Goal: Task Accomplishment & Management: Use online tool/utility

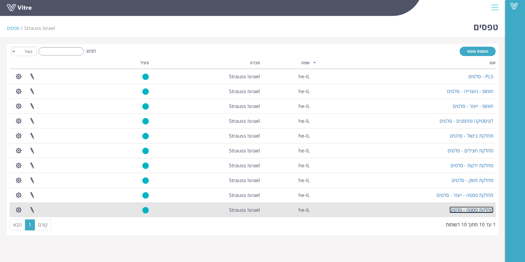
click at [466, 209] on link "מחלקת פסטה - סלטים" at bounding box center [471, 209] width 44 height 7
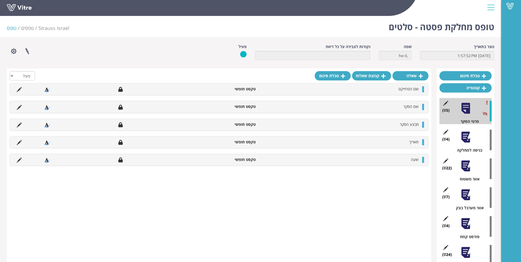
click at [464, 143] on div at bounding box center [465, 137] width 12 height 12
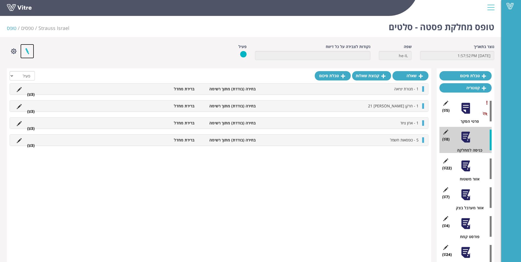
click at [26, 48] on link at bounding box center [27, 51] width 14 height 15
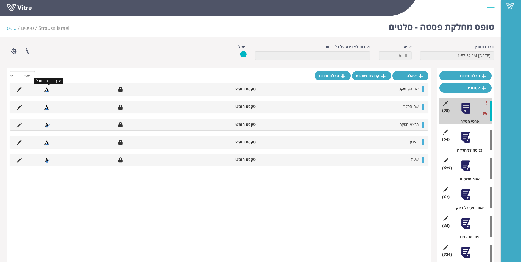
click at [46, 89] on icon at bounding box center [46, 89] width 5 height 5
click at [121, 90] on icon at bounding box center [120, 89] width 4 height 5
click at [19, 91] on icon at bounding box center [19, 89] width 5 height 5
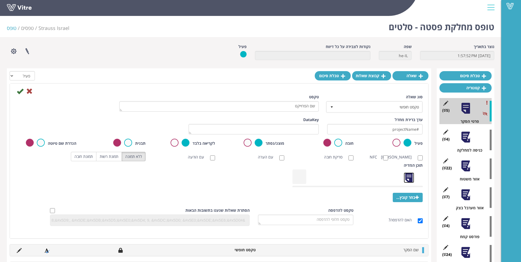
click at [409, 182] on link at bounding box center [408, 177] width 11 height 11
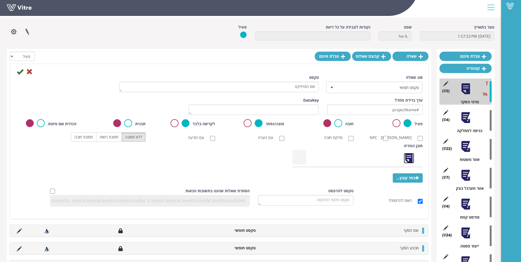
scroll to position [19, 0]
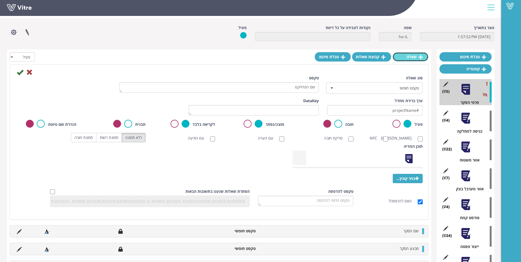
click at [409, 57] on link "שאלה" at bounding box center [410, 56] width 36 height 9
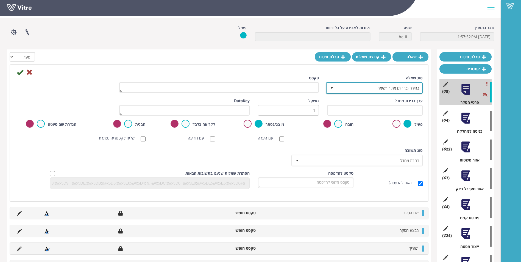
click at [331, 88] on span "select" at bounding box center [331, 88] width 4 height 4
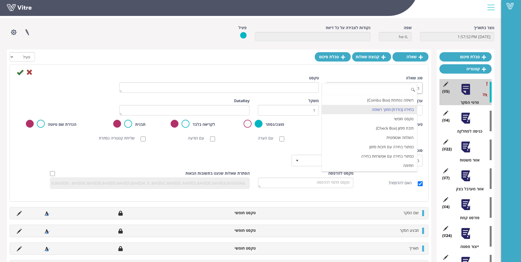
click at [331, 88] on input at bounding box center [369, 90] width 95 height 10
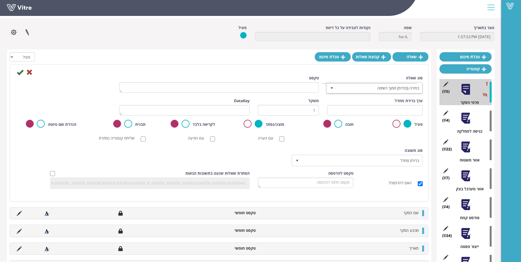
click at [274, 76] on div "טקסט" at bounding box center [219, 84] width 200 height 18
click at [28, 73] on icon at bounding box center [29, 72] width 7 height 7
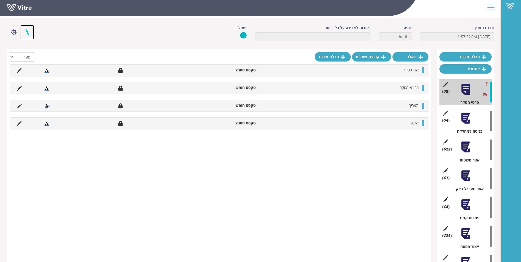
click at [27, 31] on link at bounding box center [27, 32] width 14 height 15
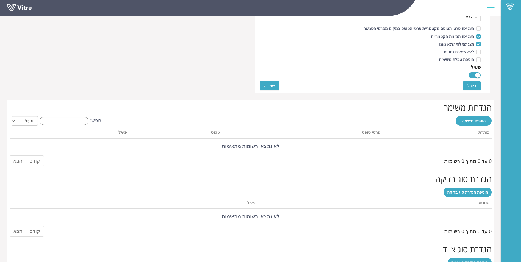
scroll to position [338, 0]
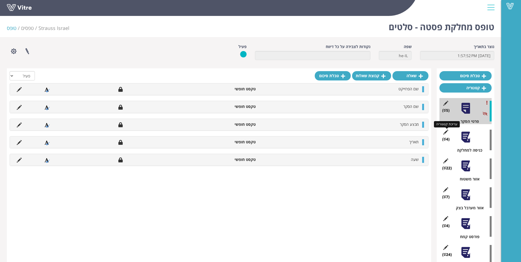
click at [446, 132] on icon at bounding box center [445, 132] width 7 height 5
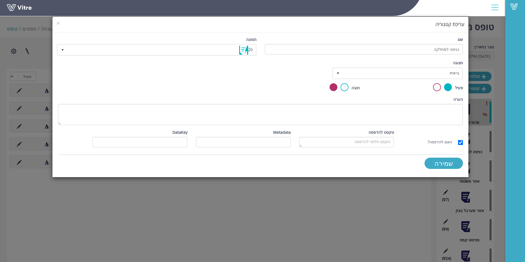
click at [60, 22] on h4 "עריכת קטגוריה" at bounding box center [261, 24] width 408 height 7
click at [59, 22] on span "×" at bounding box center [58, 23] width 3 height 8
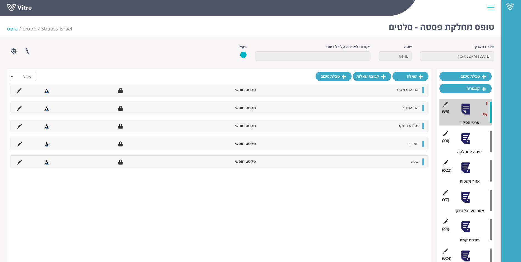
click at [472, 169] on div "(22 ) אזור משטוח" at bounding box center [465, 171] width 52 height 27
click at [467, 170] on div at bounding box center [465, 168] width 12 height 12
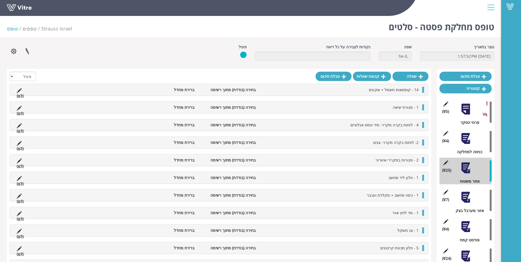
click at [18, 96] on icon at bounding box center [19, 96] width 2 height 4
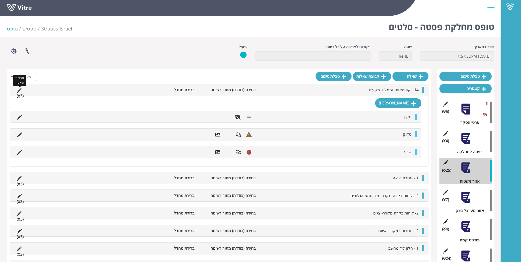
click at [18, 90] on icon at bounding box center [19, 90] width 5 height 5
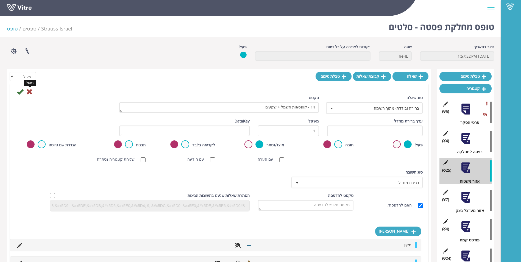
click at [32, 93] on icon at bounding box center [29, 91] width 7 height 7
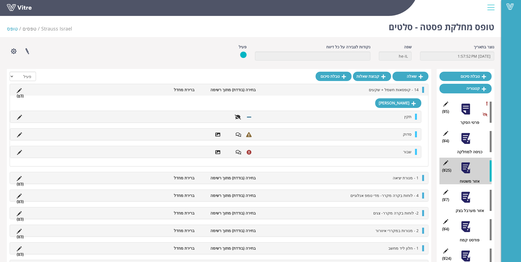
click at [460, 141] on div at bounding box center [465, 138] width 12 height 12
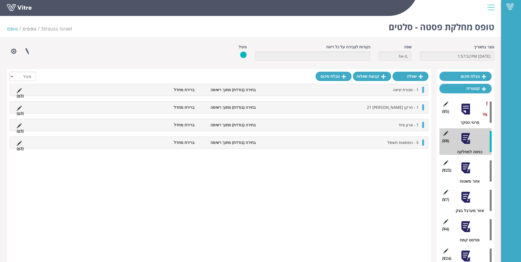
click at [466, 169] on div at bounding box center [465, 168] width 12 height 12
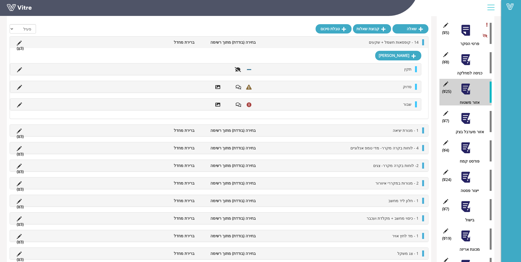
scroll to position [76, 0]
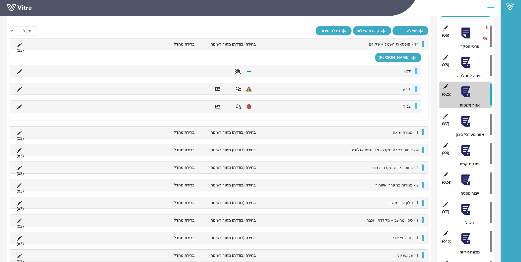
click at [469, 69] on div "(8 ) כניסה למחלקה" at bounding box center [465, 65] width 52 height 27
click at [466, 61] on div at bounding box center [465, 62] width 12 height 12
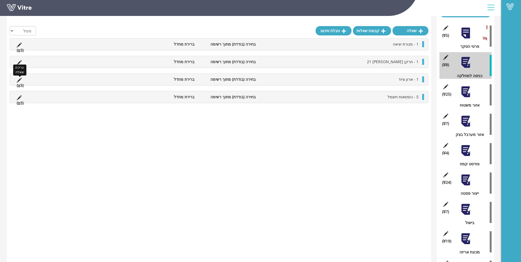
click at [18, 80] on icon at bounding box center [19, 80] width 5 height 5
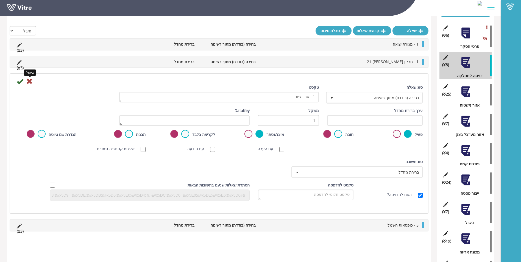
click at [30, 82] on icon at bounding box center [29, 81] width 7 height 7
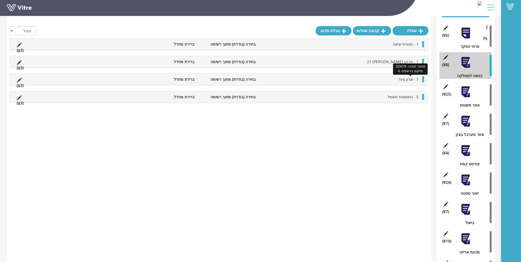
drag, startPoint x: 419, startPoint y: 79, endPoint x: 403, endPoint y: 79, distance: 15.6
click at [403, 79] on span "1 - ארון ציוד" at bounding box center [408, 79] width 20 height 5
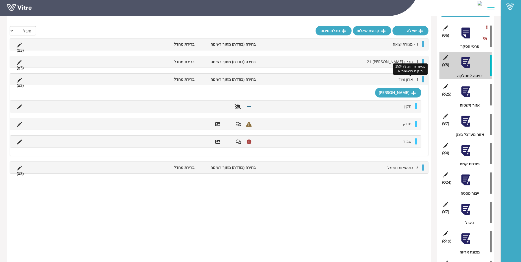
click at [403, 79] on span "1 - ארון ציוד" at bounding box center [408, 79] width 20 height 5
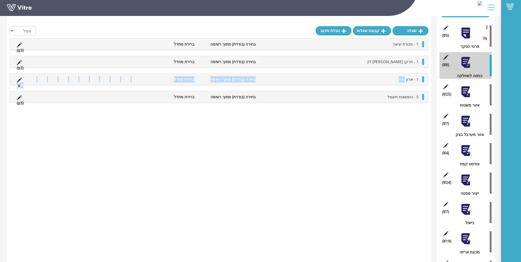
drag, startPoint x: 406, startPoint y: 79, endPoint x: 406, endPoint y: 85, distance: 5.8
click at [406, 85] on div "1 - ארון ציוד בחירה (בודדת) מתוך רשימה ברירת מחדל (3 )" at bounding box center [219, 80] width 418 height 12
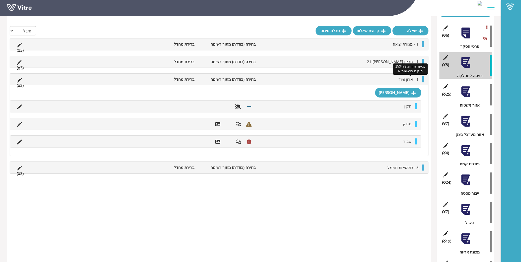
drag, startPoint x: 406, startPoint y: 85, endPoint x: 408, endPoint y: 80, distance: 5.4
click at [408, 80] on span "1 - ארון ציוד" at bounding box center [408, 79] width 20 height 5
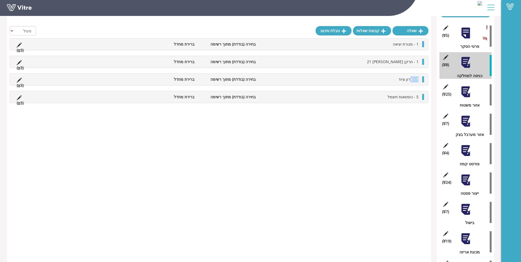
drag, startPoint x: 410, startPoint y: 77, endPoint x: 420, endPoint y: 81, distance: 10.1
click at [420, 81] on li "1 - ארון ציוד" at bounding box center [339, 79] width 163 height 6
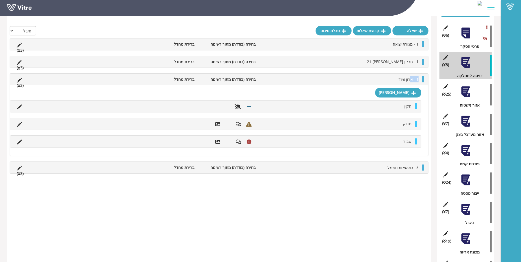
drag, startPoint x: 420, startPoint y: 81, endPoint x: 422, endPoint y: 80, distance: 2.9
click at [422, 80] on div at bounding box center [423, 79] width 2 height 6
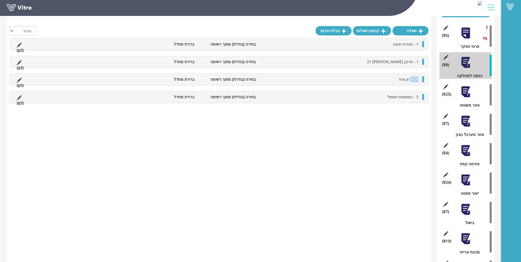
click at [424, 78] on div at bounding box center [423, 79] width 2 height 6
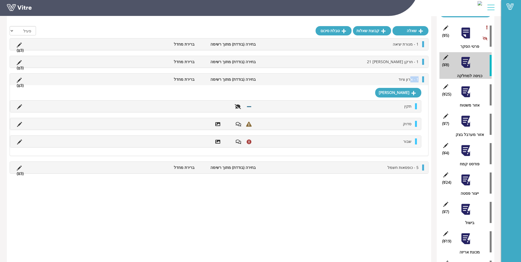
click at [424, 78] on div at bounding box center [423, 79] width 2 height 6
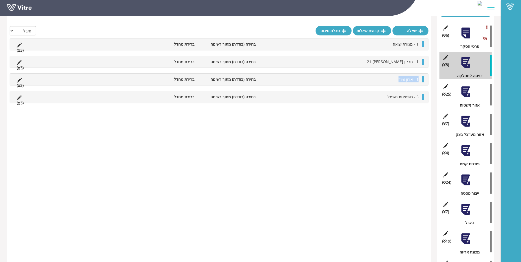
drag, startPoint x: 421, startPoint y: 78, endPoint x: 395, endPoint y: 79, distance: 26.1
click at [395, 79] on div "1 - ארון ציוד בחירה (בודדת) מתוך רשימה ברירת מחדל (3 )" at bounding box center [219, 80] width 418 height 12
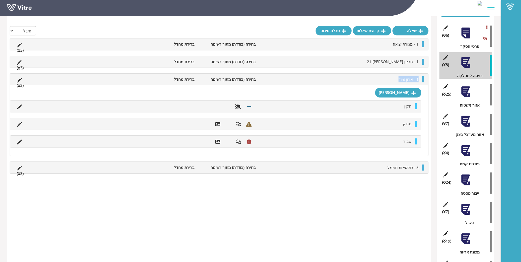
click at [342, 78] on li "1 - ארון ציוד" at bounding box center [339, 79] width 163 height 6
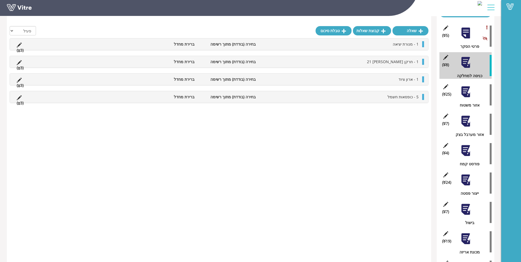
click at [236, 76] on div "1 - ארון ציוד בחירה (בודדת) מתוך רשימה ברירת מחדל (3 )" at bounding box center [219, 80] width 418 height 12
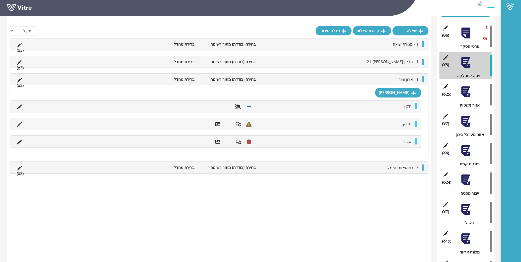
click at [236, 76] on div "1 - ארון ציוד בחירה (בודדת) מתוך רשימה ברירת מחדל (3 )" at bounding box center [219, 80] width 418 height 12
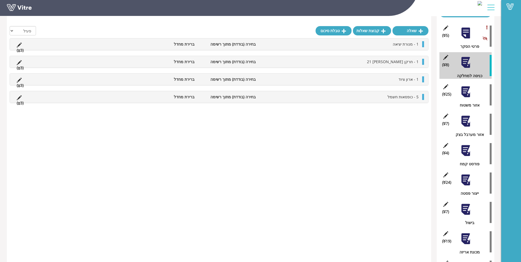
click at [18, 84] on icon at bounding box center [19, 86] width 2 height 4
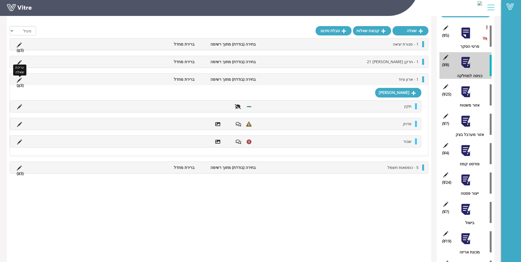
click at [18, 79] on icon at bounding box center [19, 80] width 5 height 5
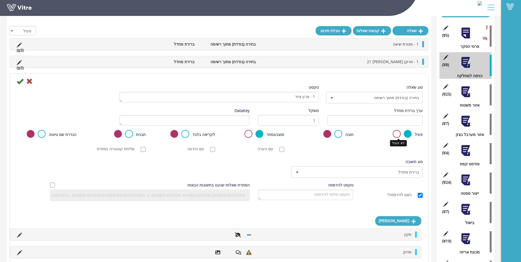
click at [398, 134] on label at bounding box center [397, 134] width 8 height 8
click at [0, 0] on input "radio" at bounding box center [0, 0] width 0 height 0
click at [406, 133] on label at bounding box center [408, 134] width 8 height 8
click at [0, 0] on input "radio" at bounding box center [0, 0] width 0 height 0
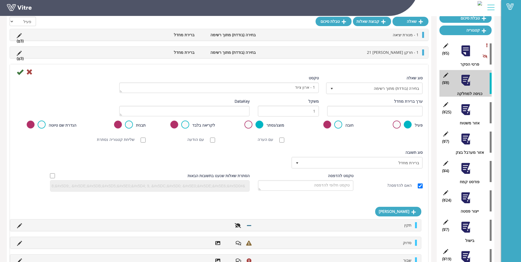
scroll to position [49, 0]
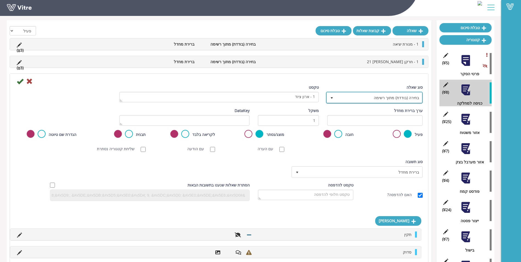
click at [337, 99] on span "בחירה (בודדת) מתוך רשימה" at bounding box center [379, 98] width 86 height 10
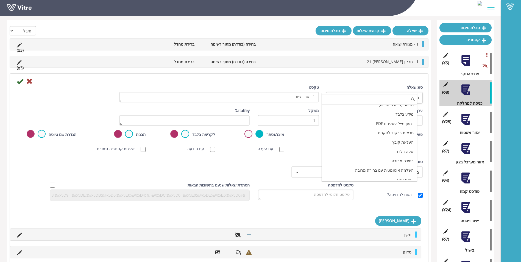
scroll to position [168, 0]
click at [297, 159] on div "סוג תשובה ברירת מחדל 0" at bounding box center [357, 168] width 130 height 19
click at [167, 196] on div "הסתרת שאלות שנענו בתשובות הבאות" at bounding box center [150, 191] width 200 height 19
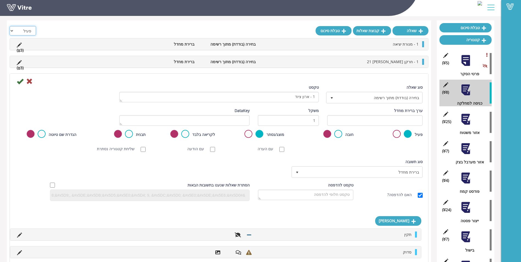
click at [12, 31] on select "הכל פעיל לא פעיל" at bounding box center [23, 30] width 26 height 9
click at [13, 32] on select "הכל פעיל לא פעיל" at bounding box center [23, 30] width 26 height 9
click at [16, 60] on li at bounding box center [19, 62] width 10 height 6
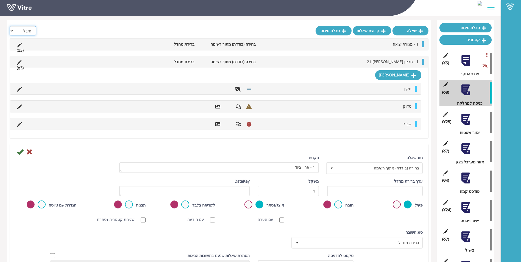
click at [13, 30] on select "הכל פעיל לא פעיל" at bounding box center [23, 30] width 26 height 9
click at [10, 26] on select "הכל פעיל לא פעיל" at bounding box center [23, 30] width 26 height 9
click at [29, 149] on icon at bounding box center [29, 152] width 7 height 7
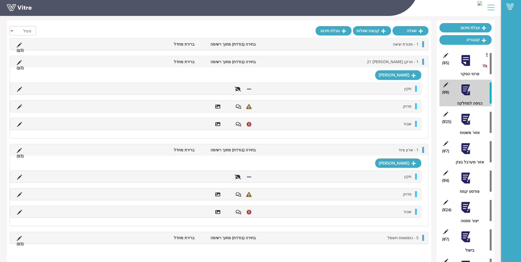
click at [189, 152] on li "ברירת מחדל" at bounding box center [166, 150] width 61 height 6
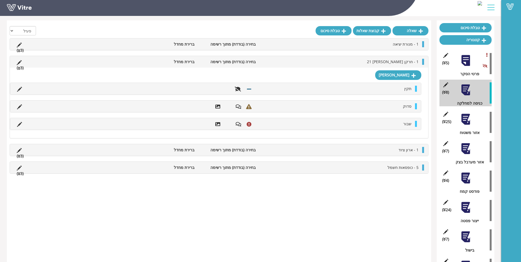
click at [467, 121] on div at bounding box center [465, 119] width 12 height 12
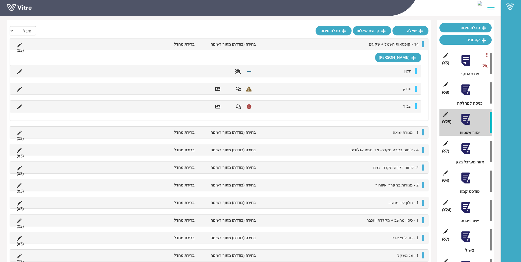
click at [369, 45] on li "14 - קופסאות חשמל + שקעים" at bounding box center [339, 44] width 163 height 6
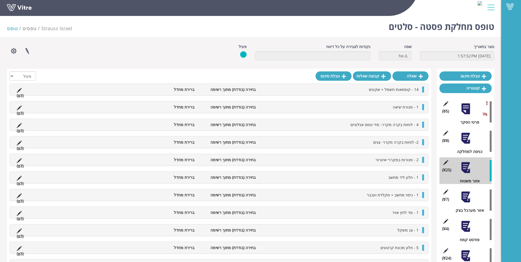
scroll to position [0, 0]
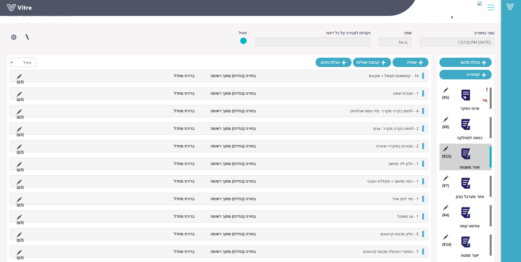
scroll to position [27, 0]
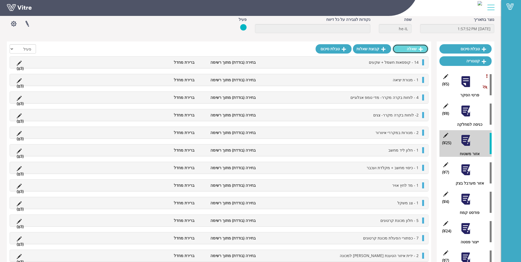
click at [410, 49] on link "שאלה" at bounding box center [410, 48] width 36 height 9
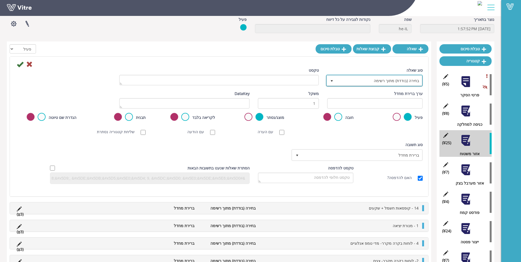
click at [401, 80] on span "בחירה (בודדת) מתוך רשימה" at bounding box center [379, 81] width 86 height 10
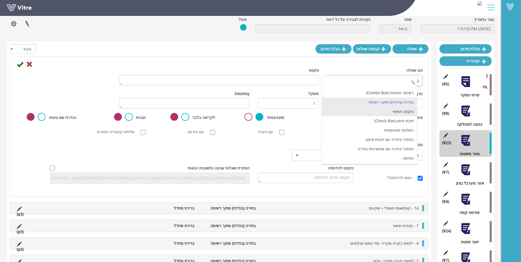
click at [399, 113] on li "טקסט חופשי" at bounding box center [369, 111] width 95 height 9
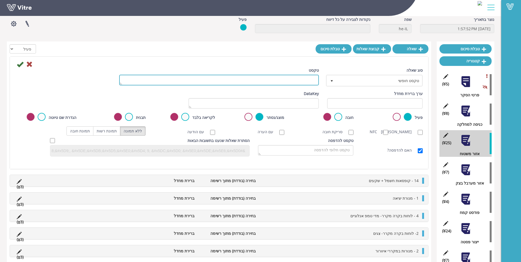
click at [313, 80] on textarea "טקסט" at bounding box center [219, 80] width 200 height 11
type textarea "תקלה משקל עמדת קרטונים"
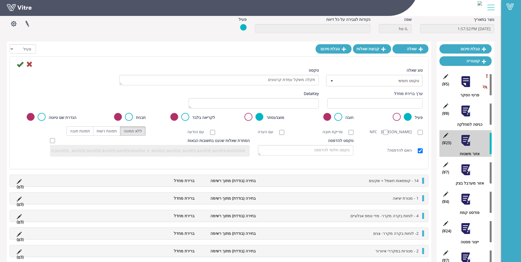
click at [297, 91] on div "DataKey" at bounding box center [253, 100] width 130 height 18
click at [282, 133] on input "עם הערה" at bounding box center [281, 132] width 5 height 5
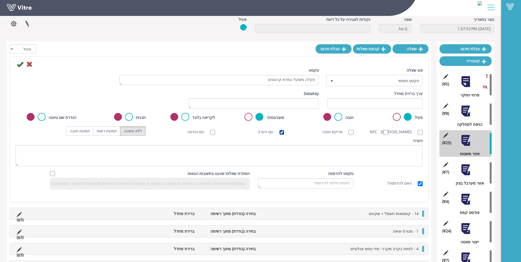
click at [282, 133] on input "עם הערה" at bounding box center [281, 132] width 5 height 5
checkbox input "false"
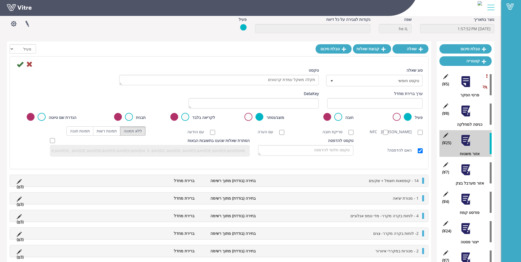
click at [347, 133] on label "סריקת חובה" at bounding box center [335, 132] width 26 height 6
click at [348, 133] on input "סריקת חובה" at bounding box center [350, 132] width 5 height 5
click at [349, 133] on input "סריקת חובה" at bounding box center [350, 132] width 5 height 5
checkbox input "false"
click at [281, 131] on input "עם הערה" at bounding box center [281, 132] width 5 height 5
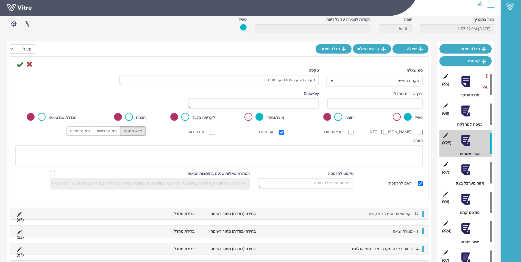
click at [297, 217] on li "14 - קופסאות חשמל + שקעים" at bounding box center [339, 214] width 163 height 6
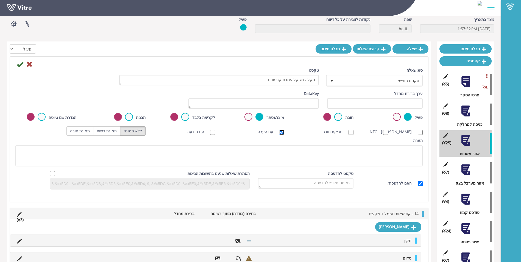
click at [280, 132] on input "עם הערה" at bounding box center [281, 132] width 5 height 5
checkbox input "false"
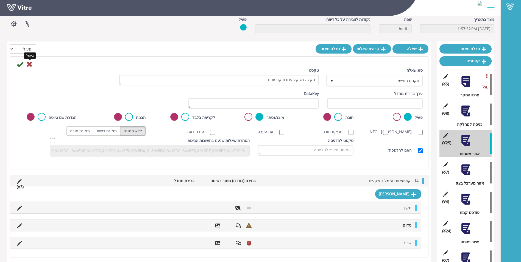
click at [30, 65] on icon at bounding box center [29, 64] width 7 height 7
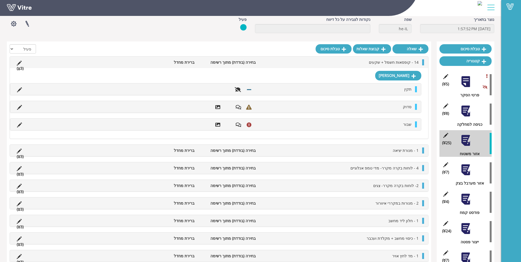
click at [418, 58] on div "14 - קופסאות חשמל + שקעים בחירה (בודדת) מתוך רשימה ברירת מחדל (3 )" at bounding box center [219, 63] width 418 height 12
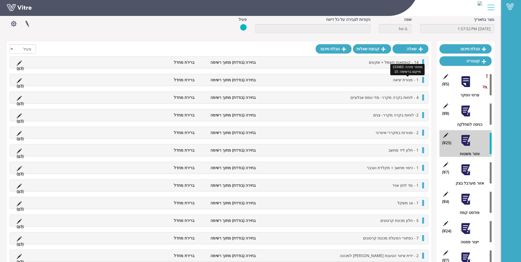
click at [411, 79] on span "1 - מנורת יציאה" at bounding box center [406, 79] width 26 height 5
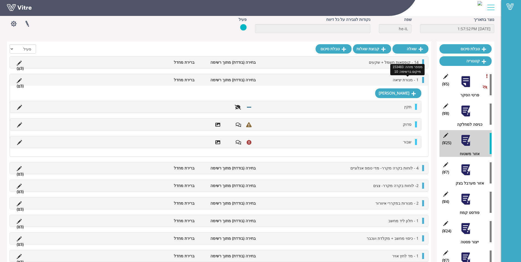
click at [411, 79] on span "1 - מנורת יציאה" at bounding box center [406, 79] width 26 height 5
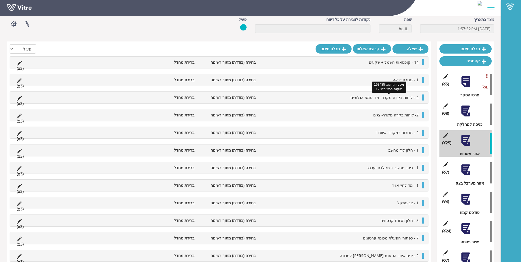
click at [412, 98] on span "4 - לוחות בקרה מקרר- מדי טמפ אנלוגיים" at bounding box center [384, 97] width 68 height 5
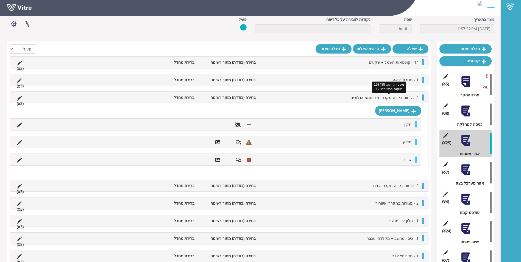
click at [412, 98] on span "4 - לוחות בקרה מקרר- מדי טמפ אנלוגיים" at bounding box center [384, 97] width 68 height 5
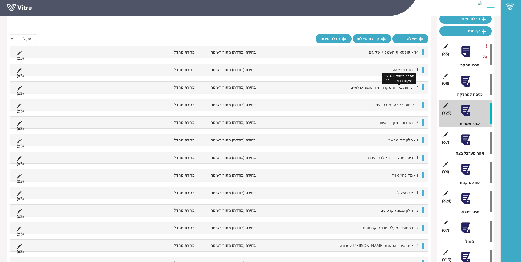
scroll to position [82, 0]
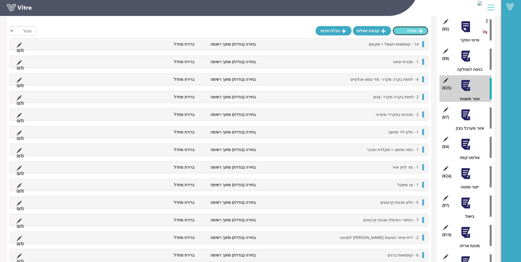
click at [416, 30] on link "שאלה" at bounding box center [410, 30] width 36 height 9
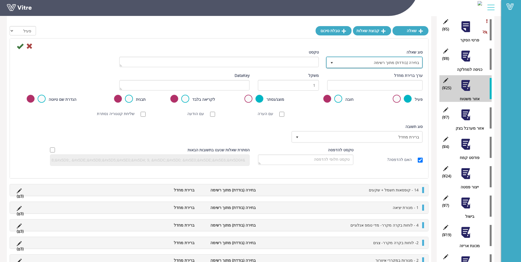
click at [359, 65] on span "בחירה (בודדת) מתוך רשימה" at bounding box center [379, 62] width 86 height 10
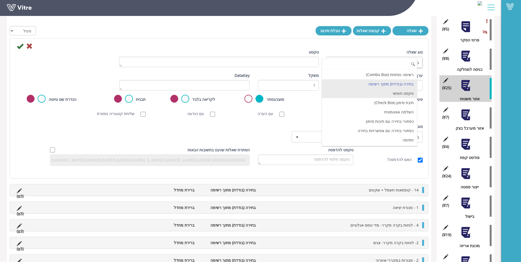
click at [384, 94] on li "טקסט חופשי" at bounding box center [369, 93] width 95 height 9
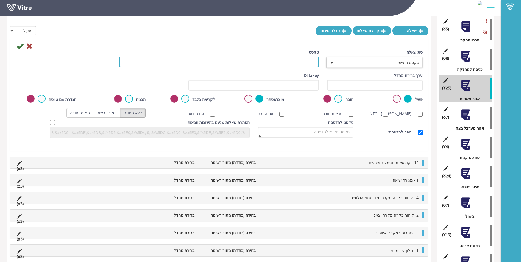
click at [292, 66] on textarea "טקסט" at bounding box center [219, 62] width 200 height 11
type textarea "משקל עמדת קרטונים"
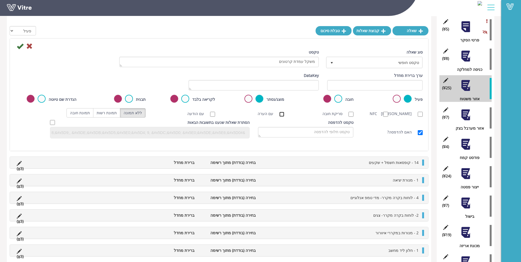
click at [281, 115] on input "עם הערה" at bounding box center [281, 114] width 5 height 5
checkbox input "true"
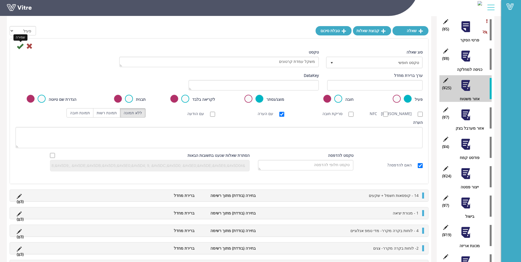
click at [19, 46] on icon at bounding box center [20, 46] width 7 height 7
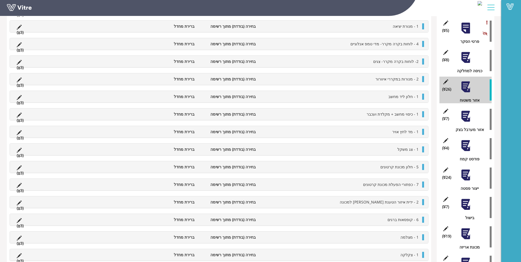
scroll to position [35, 0]
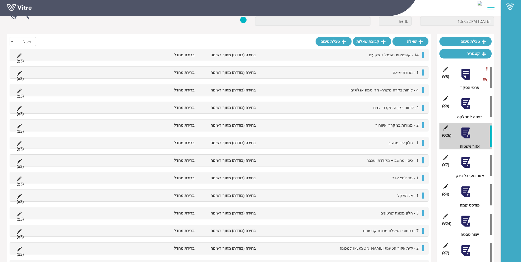
click at [429, 202] on div "שאלה קבוצת שאלות טבלת סיכום הכל פעיל לא פעיל 14 - קופסאות חשמל + שקעים בחירה (ב…" at bounding box center [219, 245] width 424 height 422
click at [419, 252] on div "2 - ידית איזור הטענת קרטון למכונה בחירה (בודדת) מתוך רשימה ברירת מחדל (3 )" at bounding box center [219, 248] width 418 height 12
drag, startPoint x: 426, startPoint y: 254, endPoint x: 436, endPoint y: 245, distance: 13.0
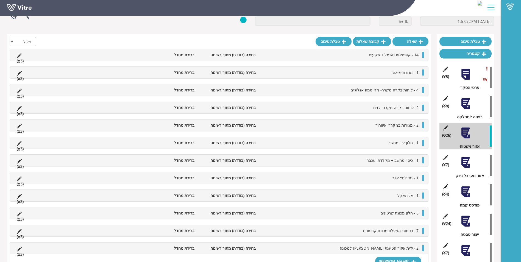
click at [480, 136] on div "(26 ) אזור משטוח" at bounding box center [465, 136] width 52 height 27
click at [459, 137] on div "(26 ) אזור משטוח" at bounding box center [465, 136] width 52 height 27
click at [466, 132] on div at bounding box center [465, 133] width 12 height 12
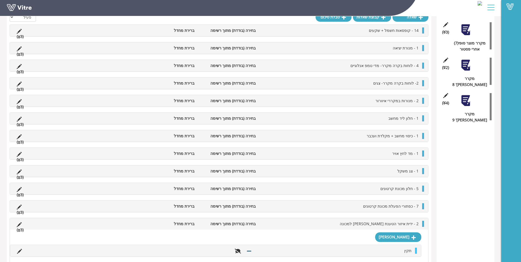
scroll to position [301, 0]
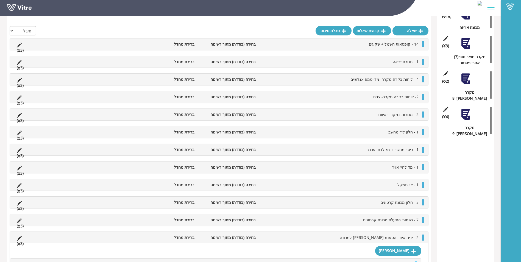
click at [5, 49] on div "טופס מחלקת פסטה - סלטים Strauss Israel טפסים טופס נוצר בתאריך 2/14/2021 1:57:52…" at bounding box center [250, 114] width 501 height 803
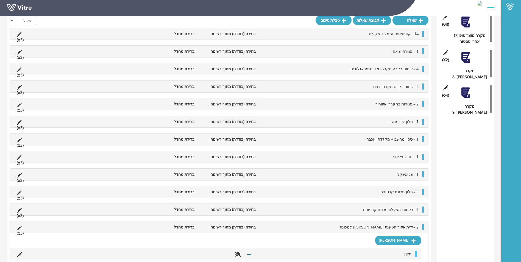
scroll to position [323, 0]
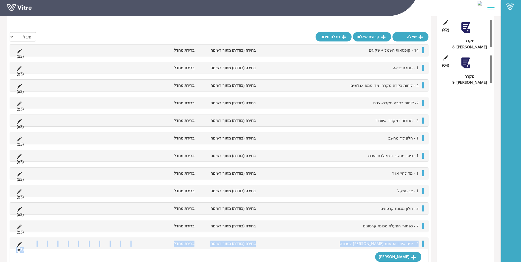
drag, startPoint x: 430, startPoint y: 242, endPoint x: 429, endPoint y: 256, distance: 13.2
click at [429, 256] on div "שאלה קבוצת שאלות טבלת סיכום הכל פעיל לא פעיל 14 - קופסאות חשמל + שקעים בחירה (ב…" at bounding box center [219, 119] width 424 height 805
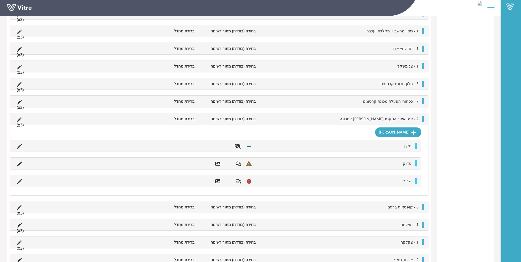
scroll to position [625, 0]
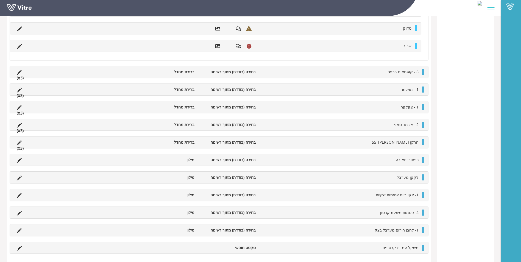
drag, startPoint x: 520, startPoint y: 151, endPoint x: 510, endPoint y: 276, distance: 125.1
click at [411, 248] on span "משקל עמדת קרטונים" at bounding box center [400, 247] width 36 height 5
click at [423, 248] on div at bounding box center [423, 248] width 2 height 6
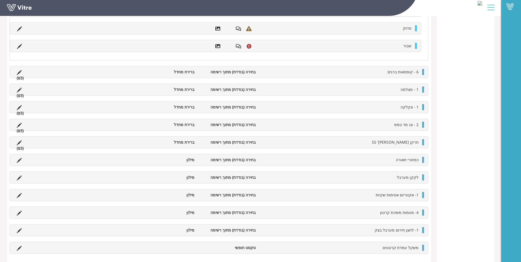
click at [420, 250] on li "משקל עמדת קרטונים" at bounding box center [339, 248] width 163 height 6
click at [423, 247] on div at bounding box center [423, 248] width 2 height 6
click at [423, 232] on div at bounding box center [423, 230] width 2 height 6
click at [408, 232] on span "1- לחצן חירום מערבל בצק" at bounding box center [396, 229] width 44 height 5
click at [411, 227] on div "1- לחצן חירום מערבל בצק בחירה (בודדת) מתוך רשימה מילון" at bounding box center [219, 230] width 418 height 12
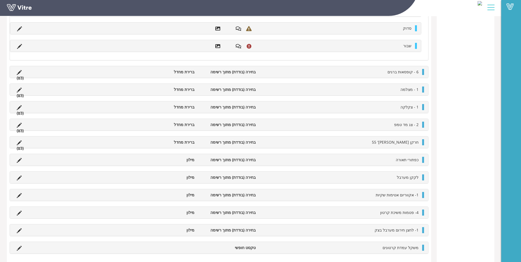
click at [422, 230] on div at bounding box center [423, 230] width 2 height 6
click at [21, 247] on icon at bounding box center [19, 248] width 5 height 5
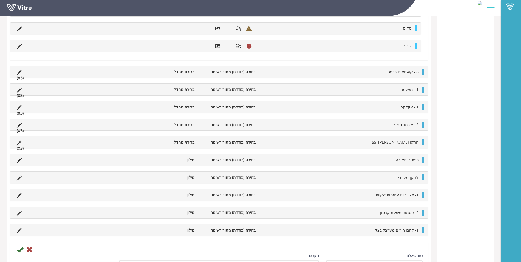
scroll to position [777, 0]
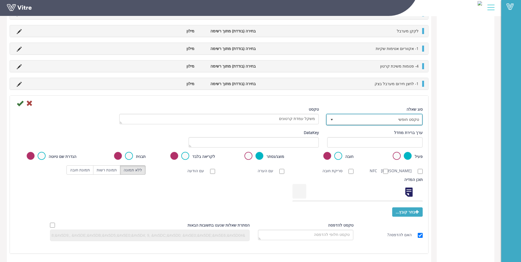
click at [348, 114] on span "טקסט חופשי" at bounding box center [379, 119] width 86 height 10
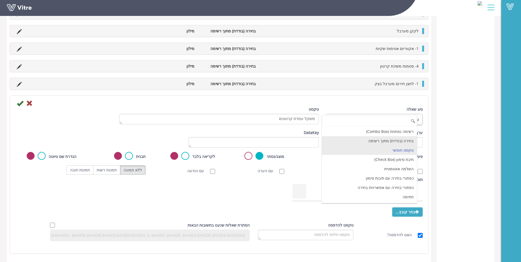
click at [365, 138] on ul "רשימה נפתחת (Combo Box) בחירה (בודדת) מתוך רשימה טקסט חופשי תיבת סימון (Check B…" at bounding box center [369, 248] width 95 height 243
click at [365, 138] on li "בחירה (בודדת) מתוך רשימה" at bounding box center [369, 140] width 95 height 9
type input "1"
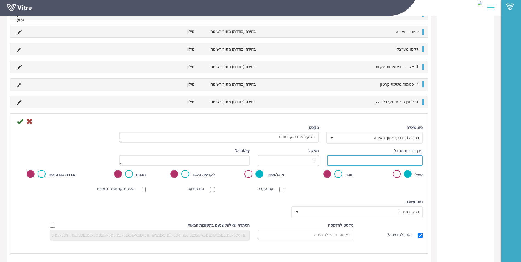
click at [342, 162] on input "text" at bounding box center [375, 160] width 96 height 11
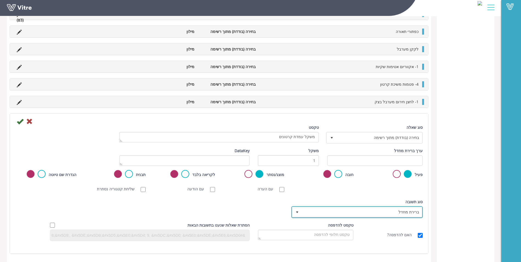
click at [362, 209] on span "ברירת מחדל" at bounding box center [362, 212] width 120 height 10
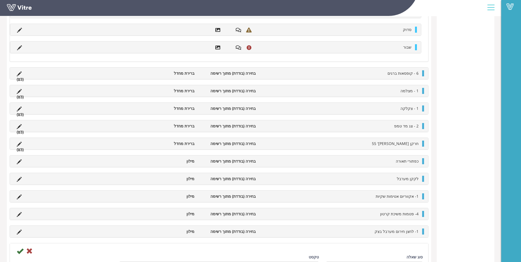
scroll to position [753, 0]
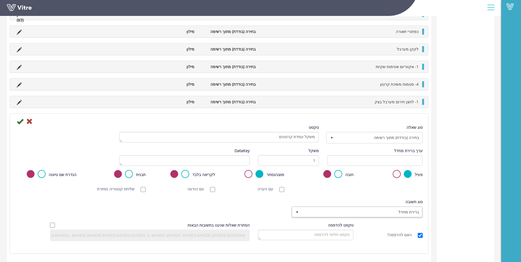
click at [398, 209] on span "ברירת מחדל" at bounding box center [362, 212] width 120 height 10
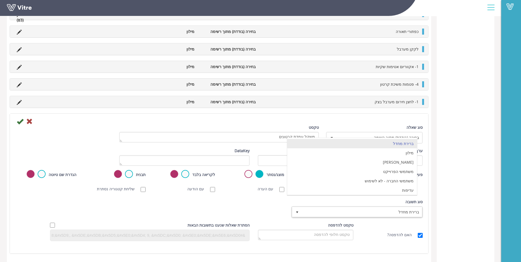
click at [392, 142] on li "ברירת מחדל" at bounding box center [352, 143] width 130 height 9
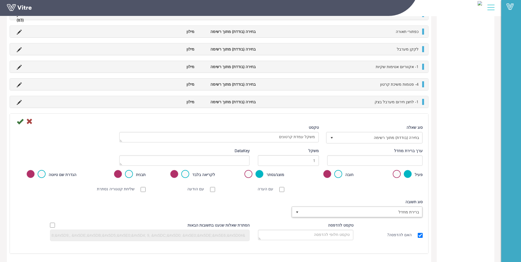
click at [363, 213] on span "ברירת מחדל" at bounding box center [362, 212] width 120 height 10
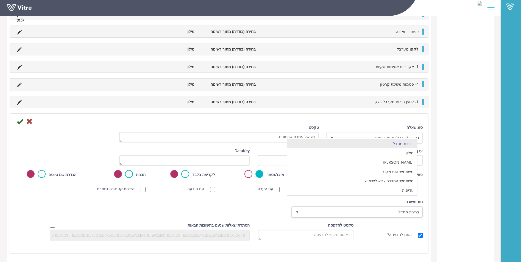
click at [363, 213] on span "ברירת מחדל" at bounding box center [362, 212] width 120 height 10
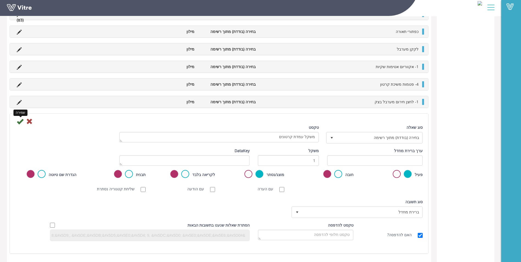
click at [19, 122] on icon at bounding box center [20, 121] width 7 height 7
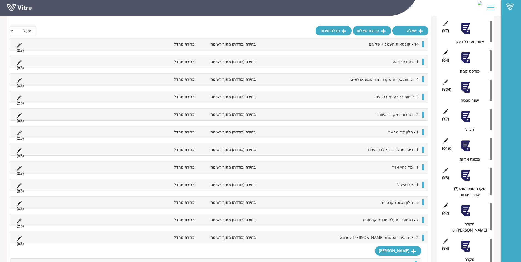
scroll to position [440, 0]
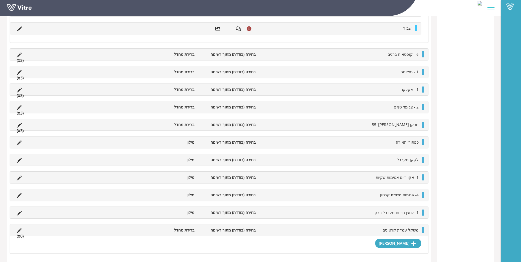
click at [275, 230] on li "משקל עמדת קרטונים" at bounding box center [339, 230] width 163 height 6
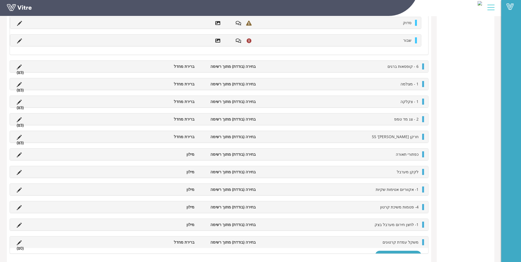
scroll to position [423, 0]
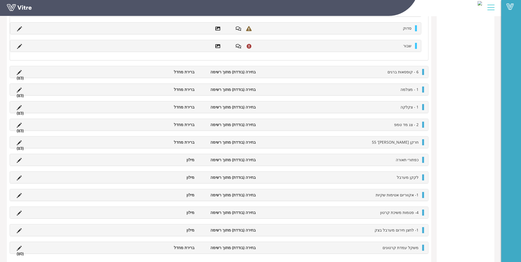
click at [423, 246] on div at bounding box center [423, 248] width 2 height 6
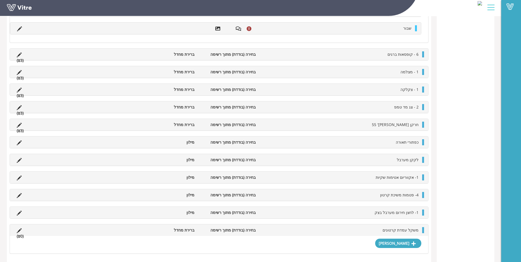
scroll to position [440, 0]
click at [405, 246] on link "[PERSON_NAME]" at bounding box center [398, 243] width 46 height 9
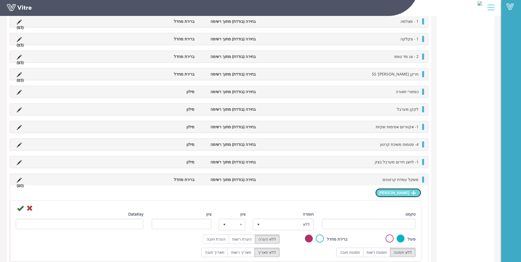
scroll to position [501, 0]
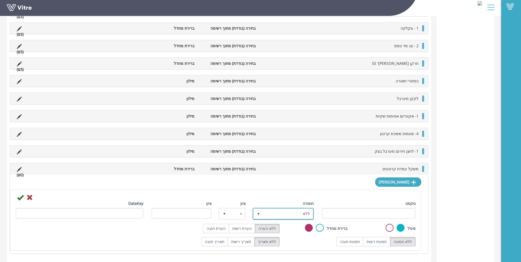
click at [291, 213] on span "ללא" at bounding box center [288, 214] width 50 height 10
click at [338, 214] on input "טקסט" at bounding box center [369, 213] width 94 height 11
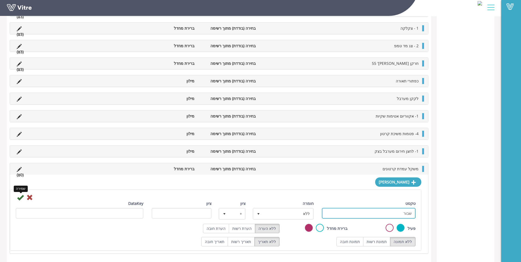
type input "שבור"
click at [22, 198] on icon at bounding box center [20, 197] width 7 height 7
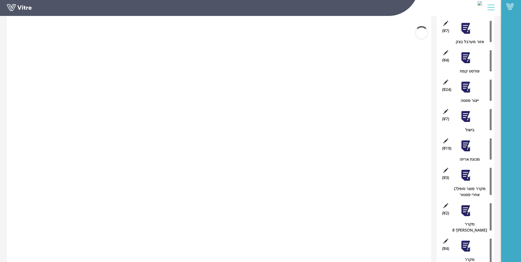
scroll to position [458, 0]
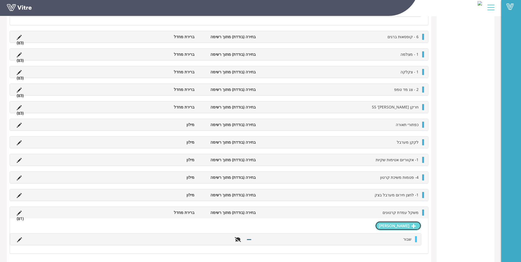
click at [408, 224] on link "[PERSON_NAME]" at bounding box center [398, 225] width 46 height 9
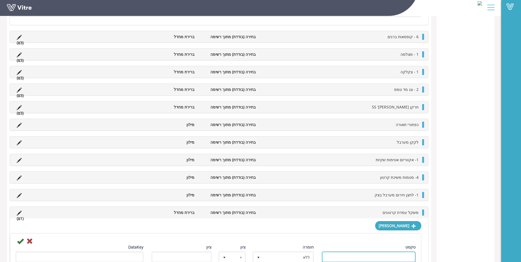
click at [405, 253] on input "טקסט" at bounding box center [369, 256] width 94 height 11
type input "סדוק"
click at [20, 241] on icon at bounding box center [20, 241] width 7 height 7
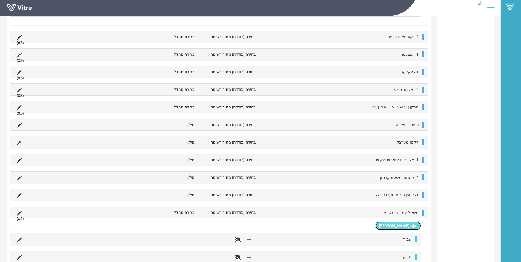
click at [413, 223] on link "[PERSON_NAME]" at bounding box center [398, 225] width 46 height 9
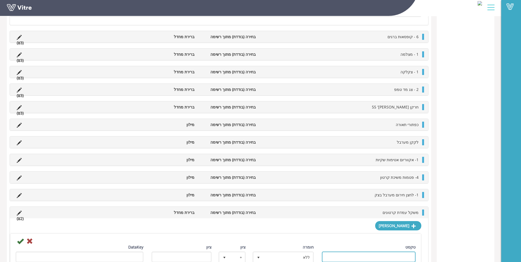
click at [380, 256] on input "טקסט" at bounding box center [369, 256] width 94 height 11
type input "תקין"
click at [19, 241] on icon at bounding box center [20, 241] width 7 height 7
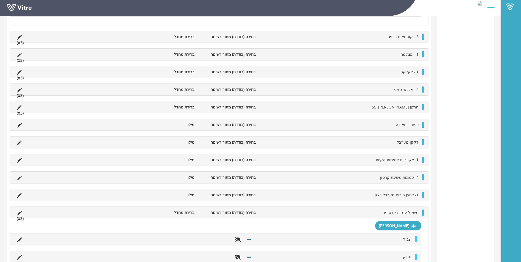
scroll to position [493, 0]
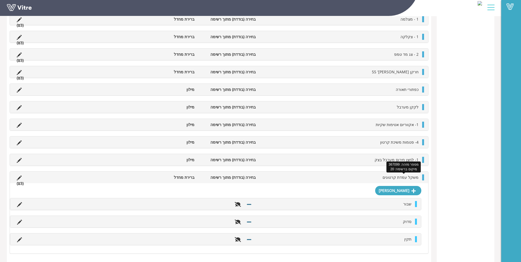
click at [414, 178] on span "משקל עמדת קרטונים" at bounding box center [400, 177] width 36 height 5
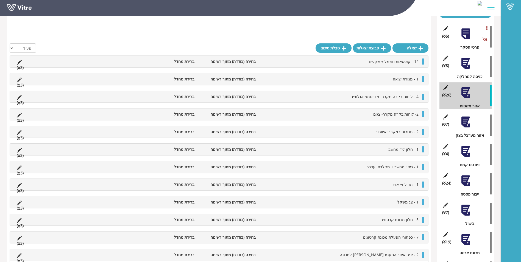
scroll to position [53, 0]
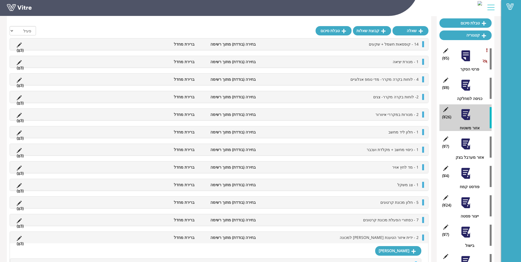
click at [467, 144] on div at bounding box center [465, 144] width 12 height 12
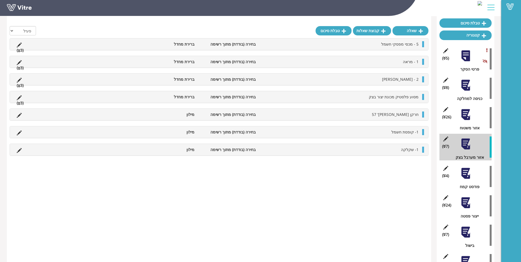
click at [467, 178] on div at bounding box center [465, 173] width 12 height 12
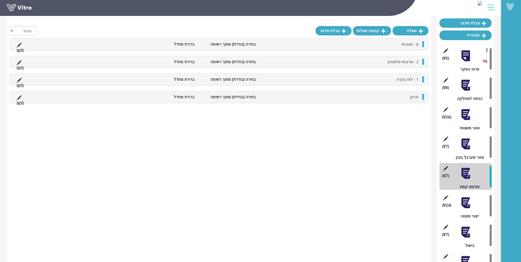
click at [466, 203] on div at bounding box center [465, 203] width 12 height 12
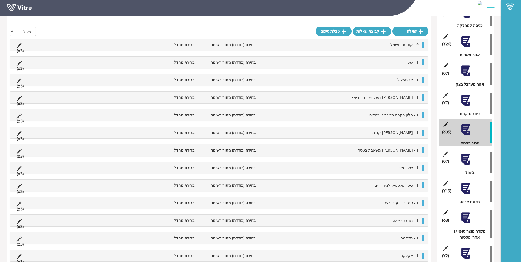
scroll to position [124, 0]
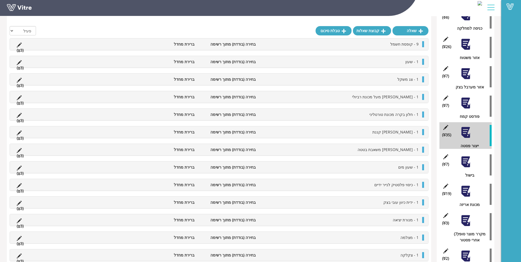
click at [2, 117] on div "טופס מחלקת פסטה - סלטים Strauss Israel טפסים טופס נוצר בתאריך [DATE] 1:57:52 PM…" at bounding box center [250, 176] width 501 height 572
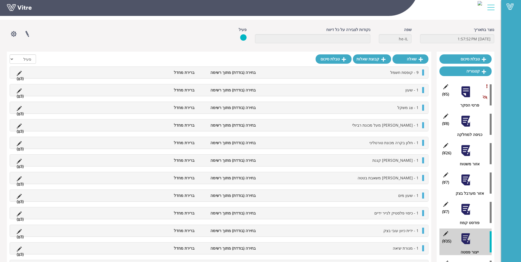
scroll to position [16, 0]
